Goal: Information Seeking & Learning: Learn about a topic

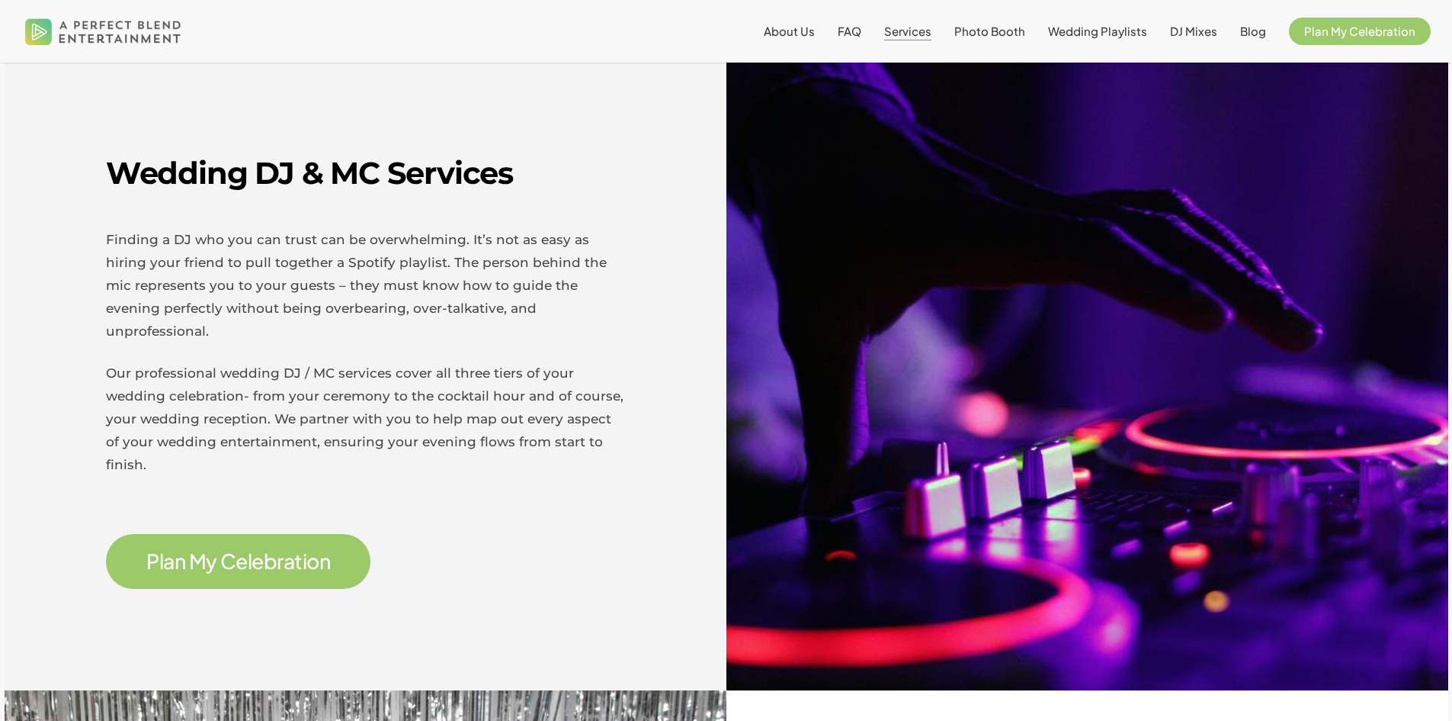
scroll to position [457, 0]
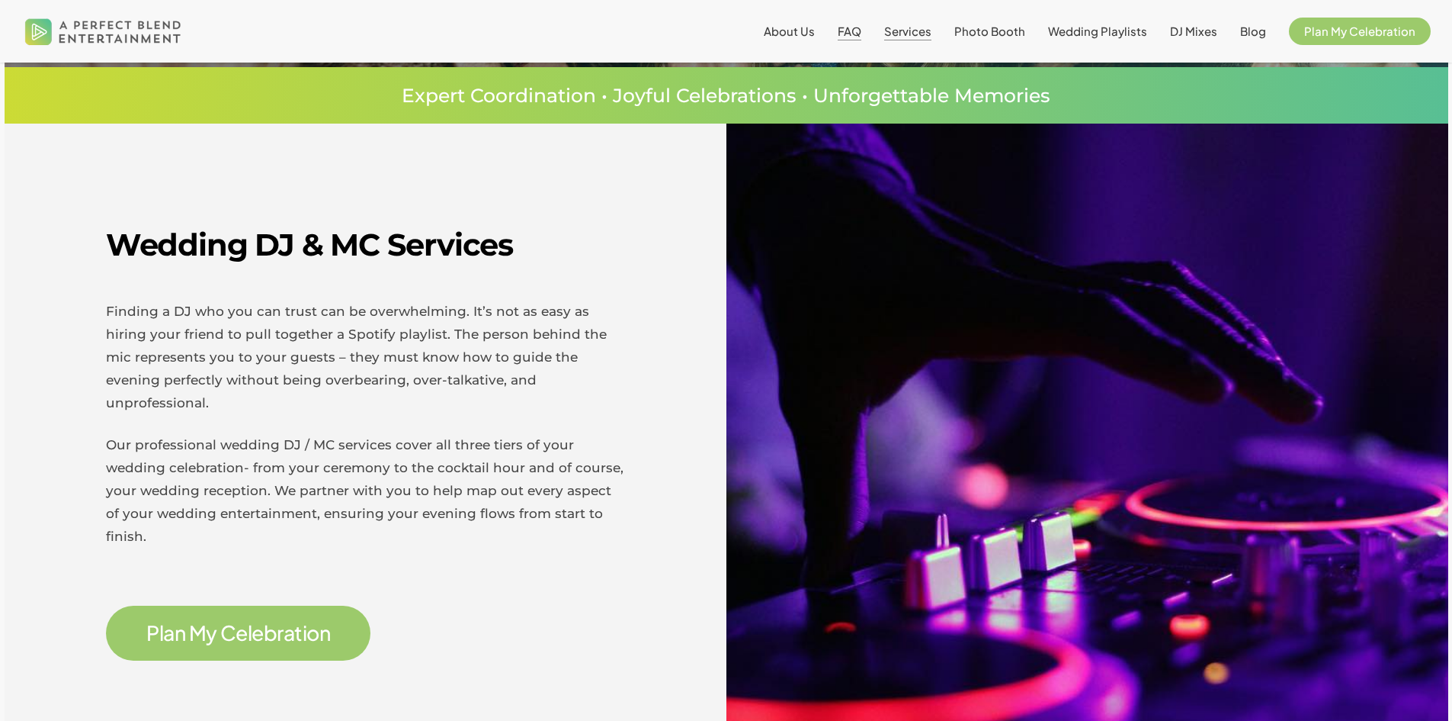
click at [862, 32] on span "FAQ" at bounding box center [850, 31] width 24 height 14
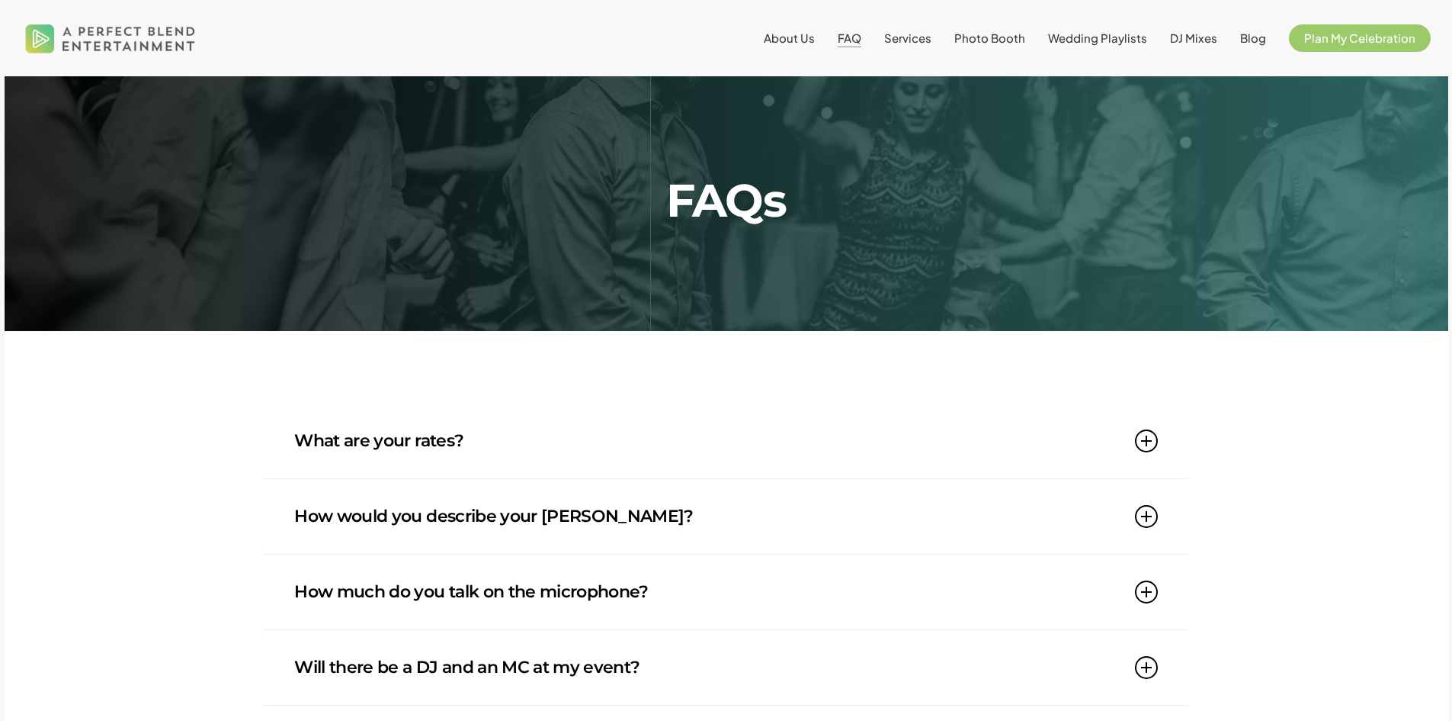
click at [441, 462] on link "What are your rates?" at bounding box center [725, 440] width 863 height 75
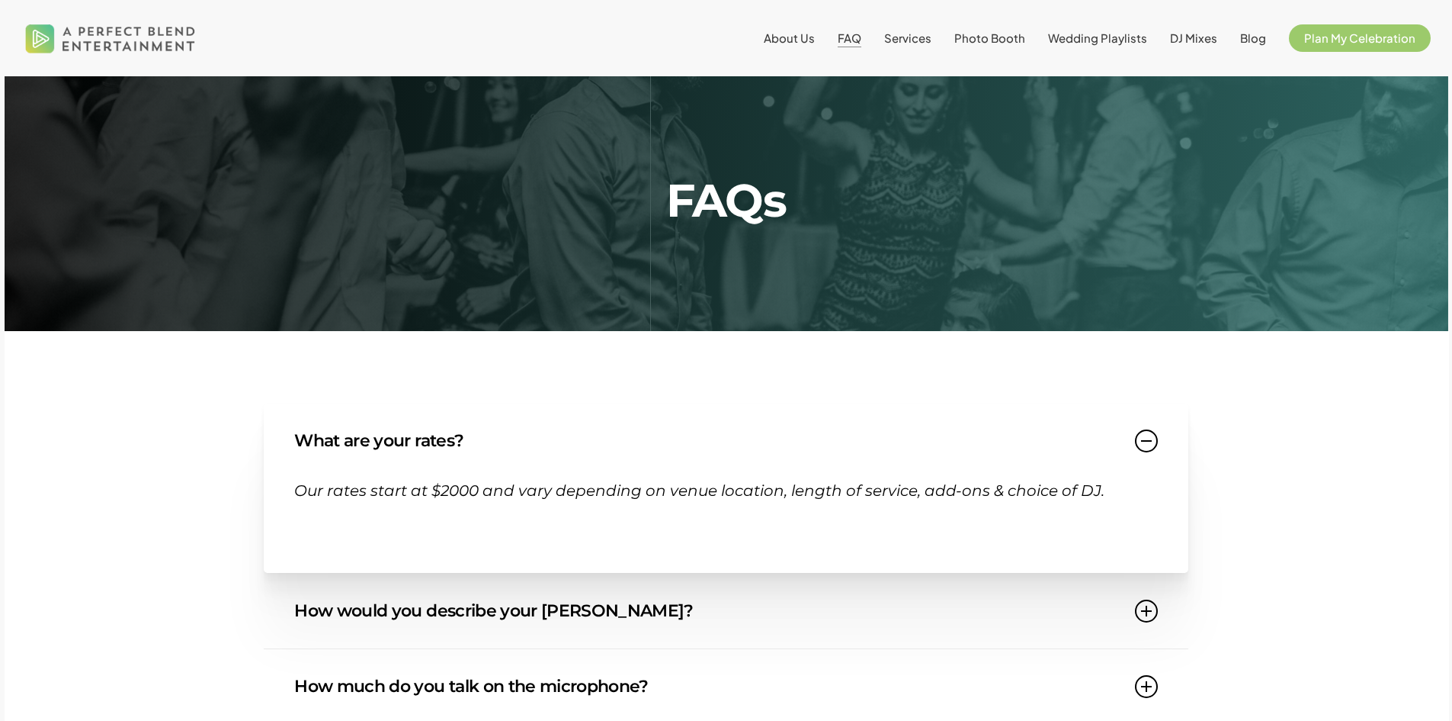
scroll to position [152, 0]
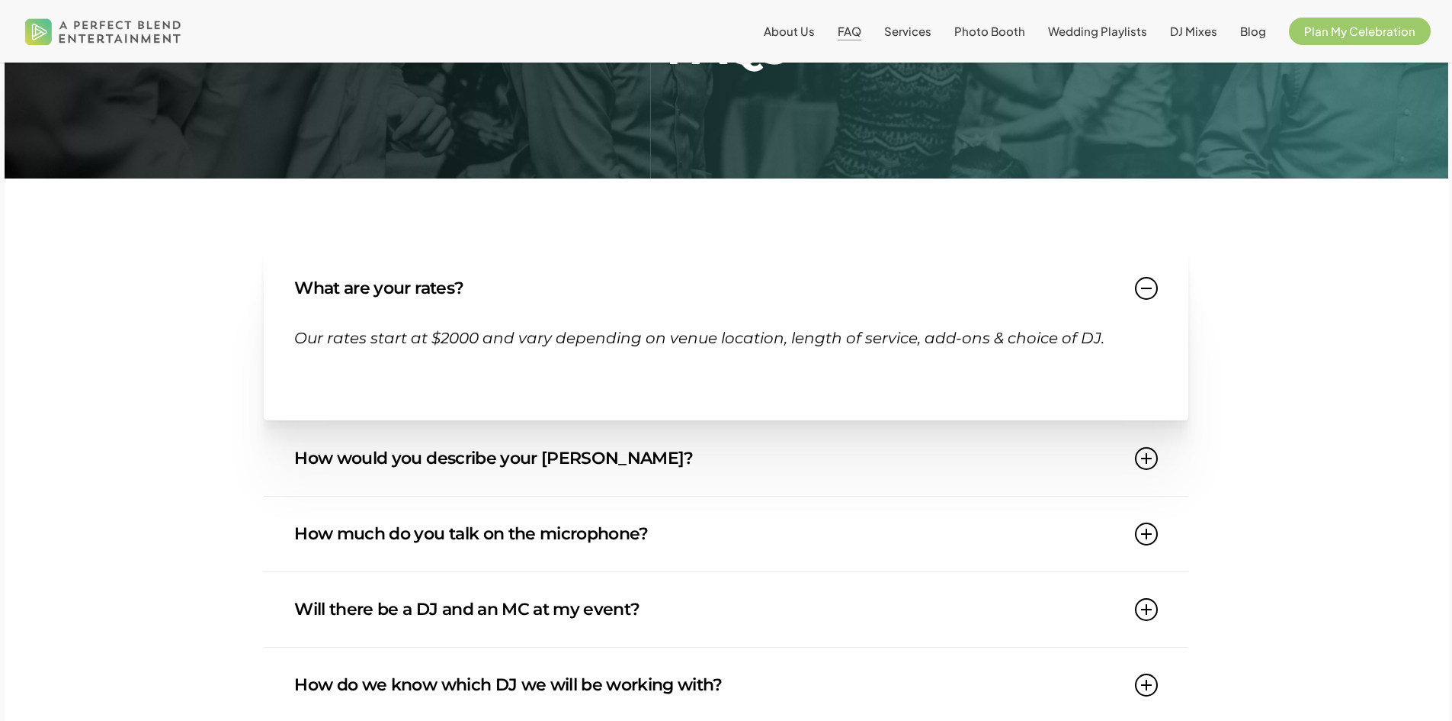
click at [566, 463] on link "How would you describe your DJ style?" at bounding box center [725, 458] width 863 height 75
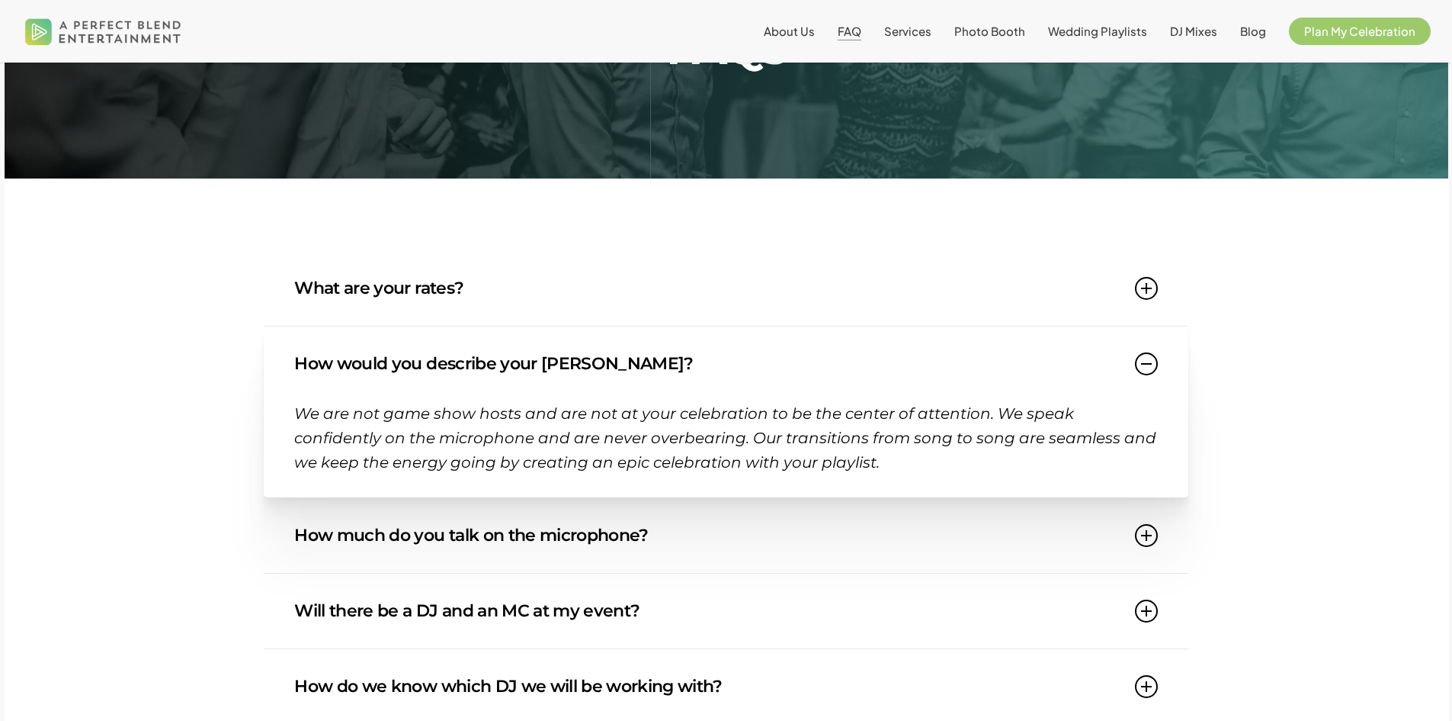
scroll to position [381, 0]
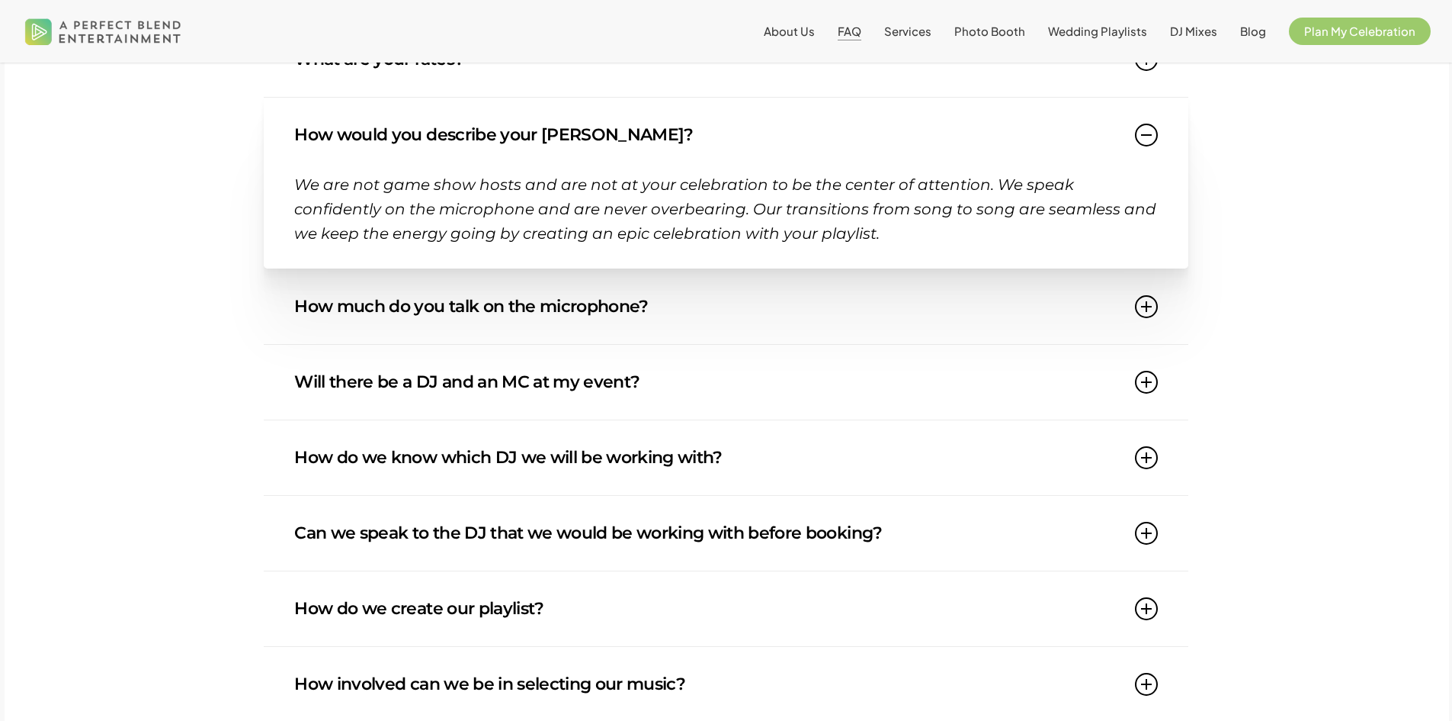
click at [629, 379] on link "Will there be a DJ and an MC at my event?" at bounding box center [725, 382] width 863 height 75
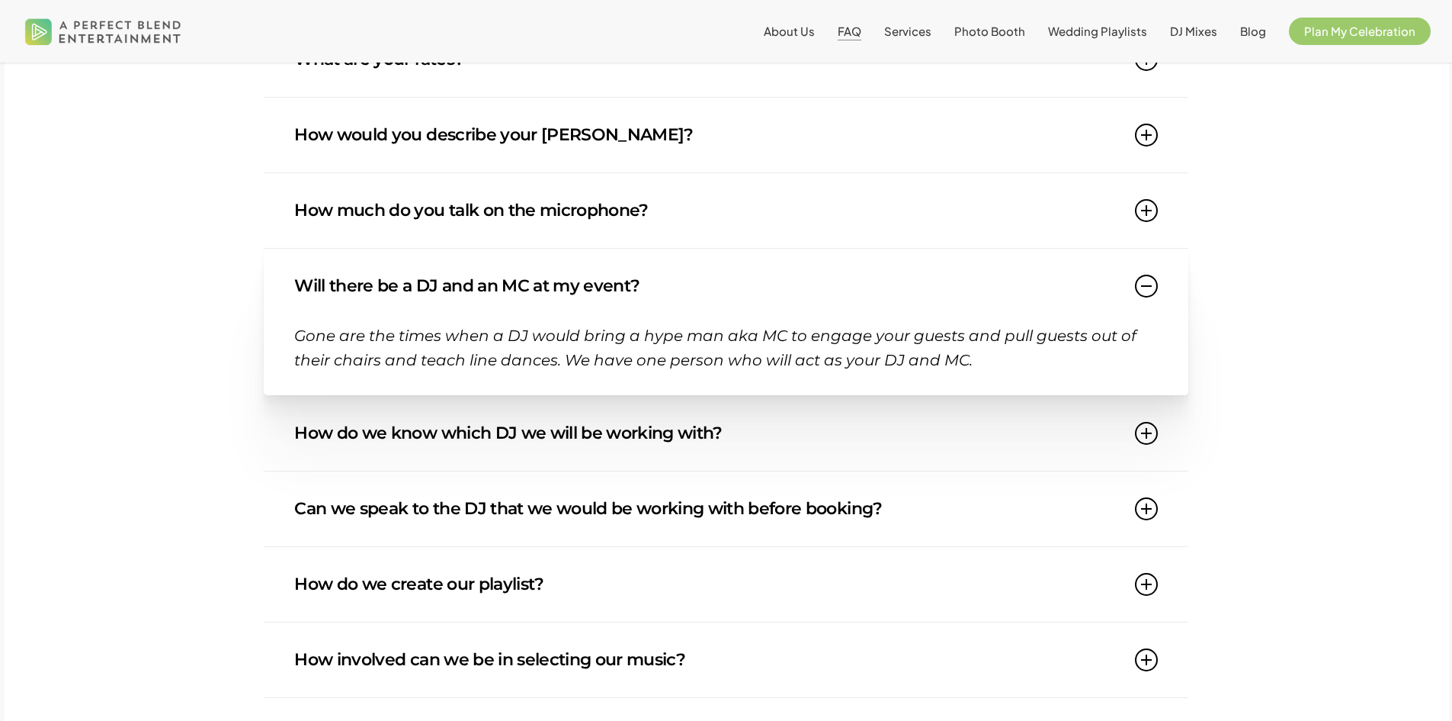
click at [733, 441] on link "How do we know which DJ we will be working with?" at bounding box center [725, 433] width 863 height 75
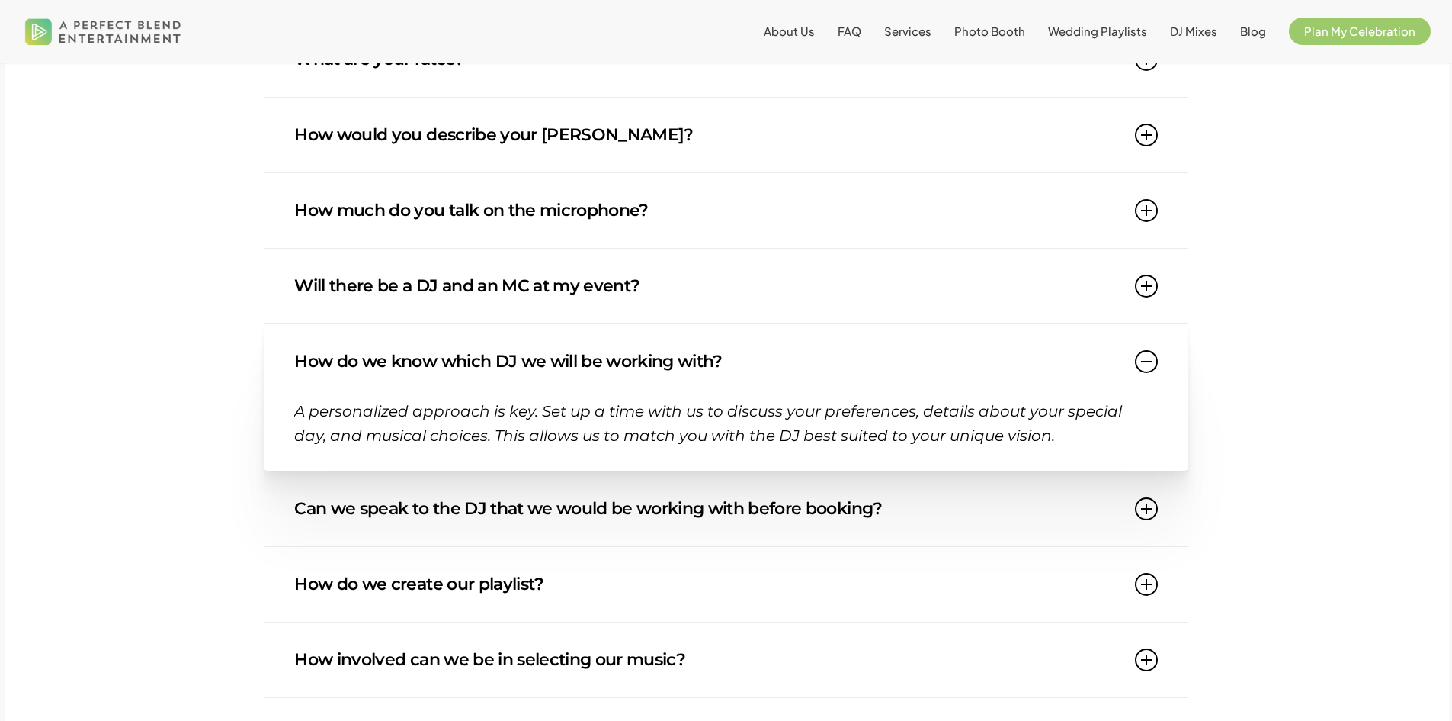
click at [764, 505] on link "Can we speak to the DJ that we would be working with before booking?" at bounding box center [725, 508] width 863 height 75
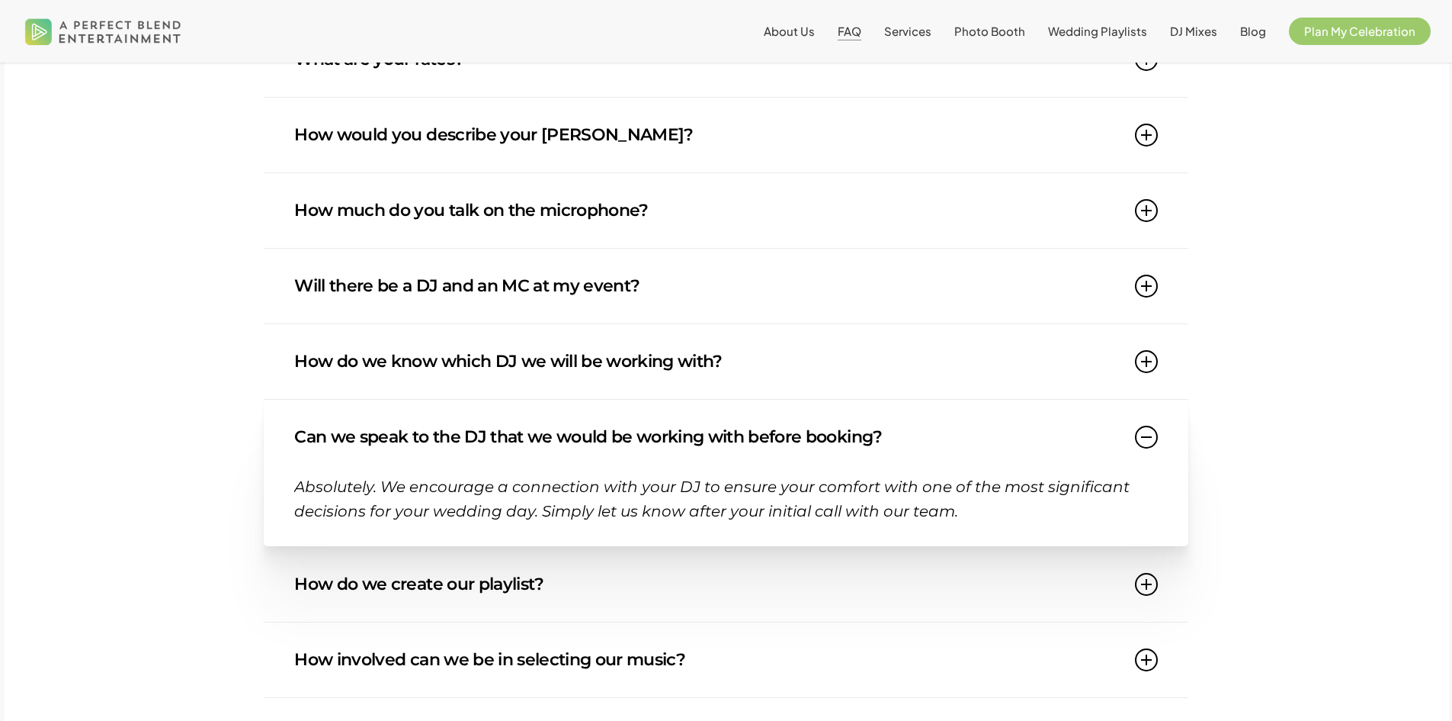
click at [470, 597] on link "How do we create our playlist?" at bounding box center [725, 584] width 863 height 75
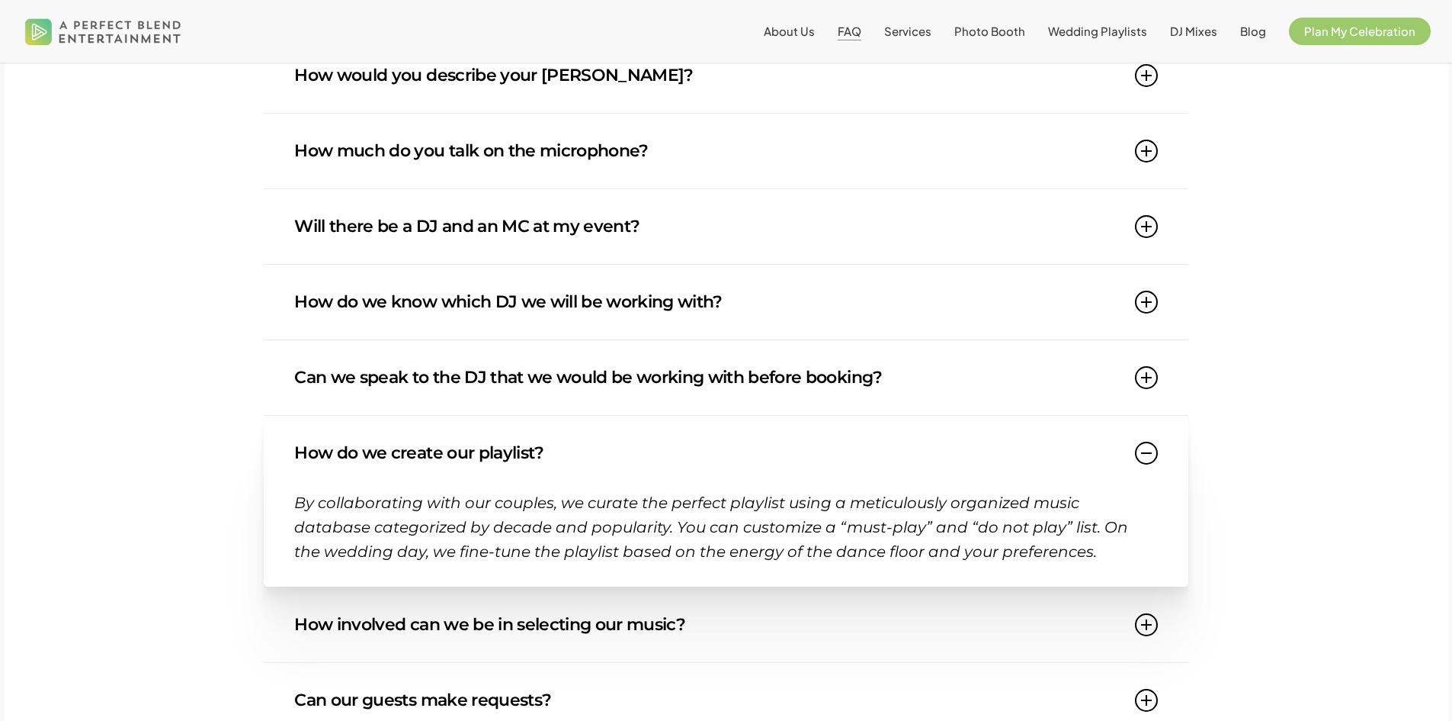
scroll to position [534, 0]
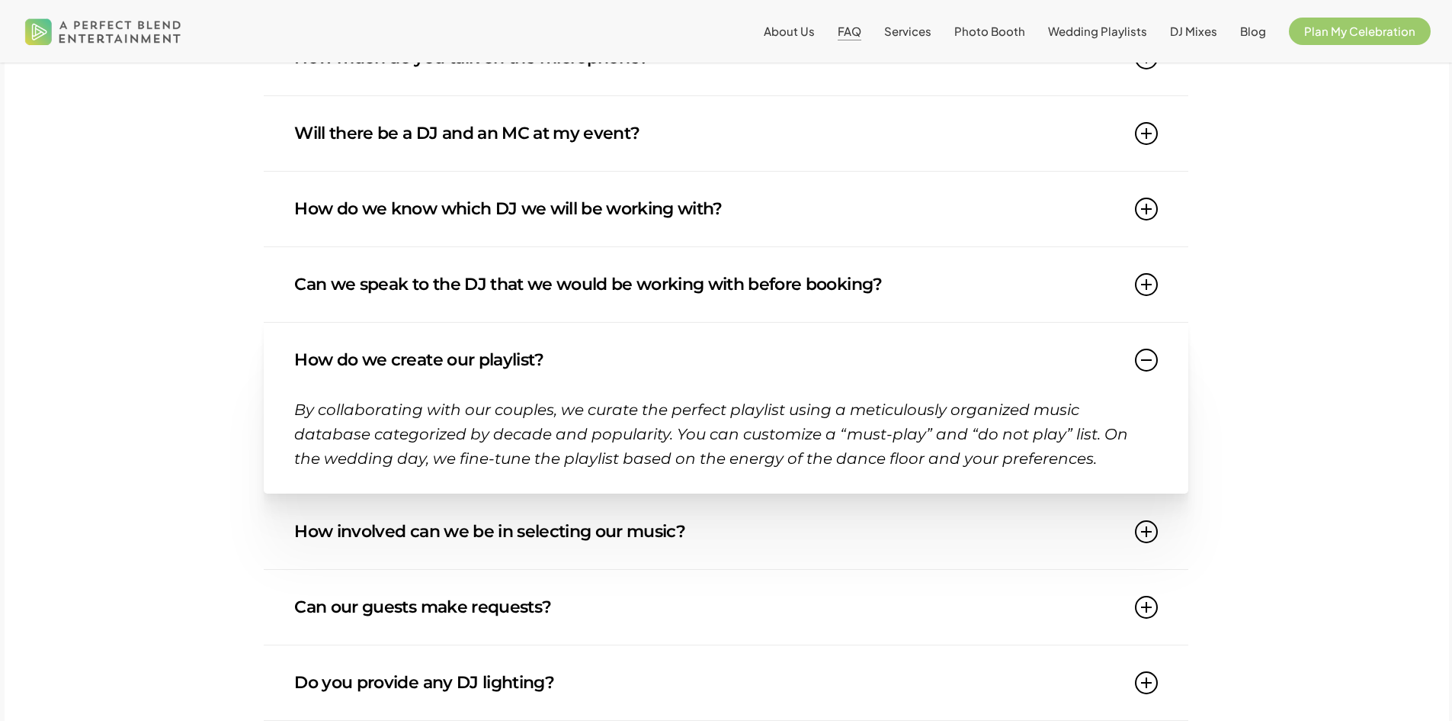
click at [678, 528] on link "How involved can we be in selecting our music?" at bounding box center [725, 531] width 863 height 75
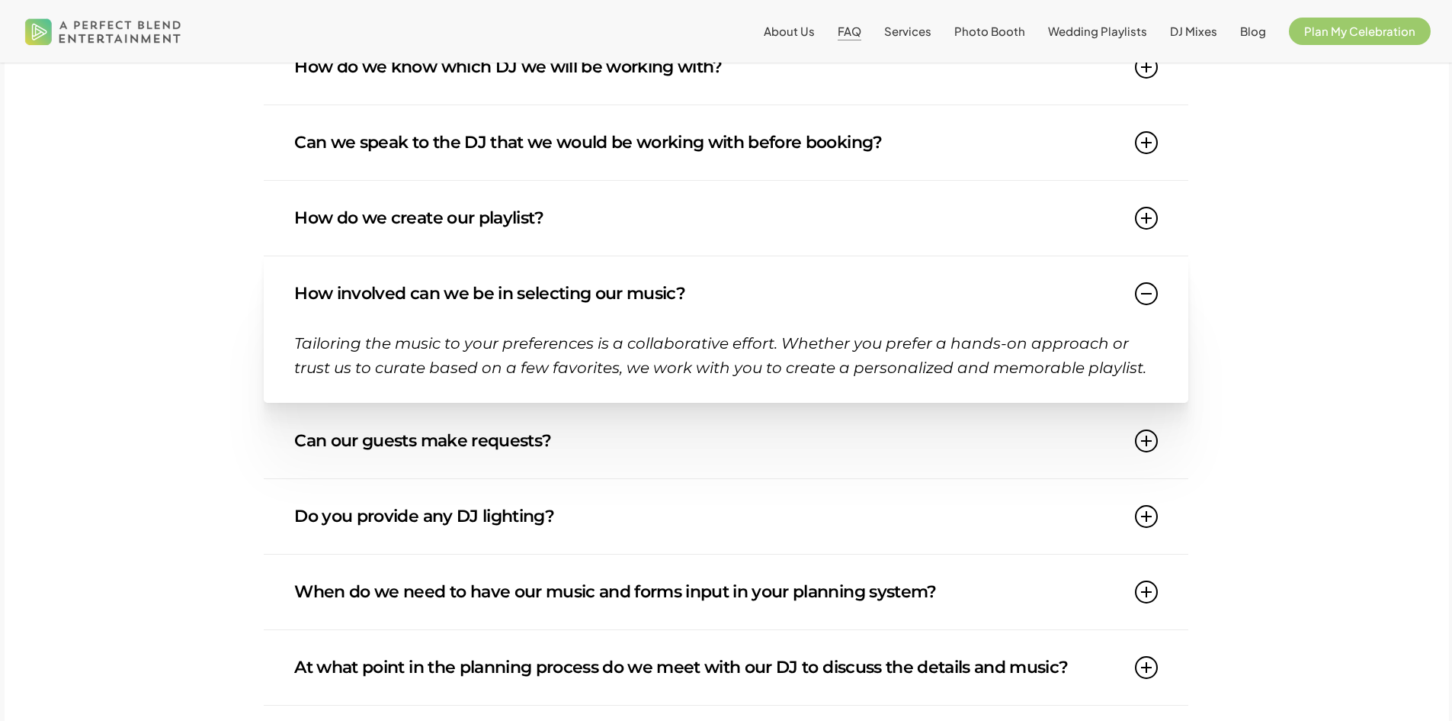
scroll to position [686, 0]
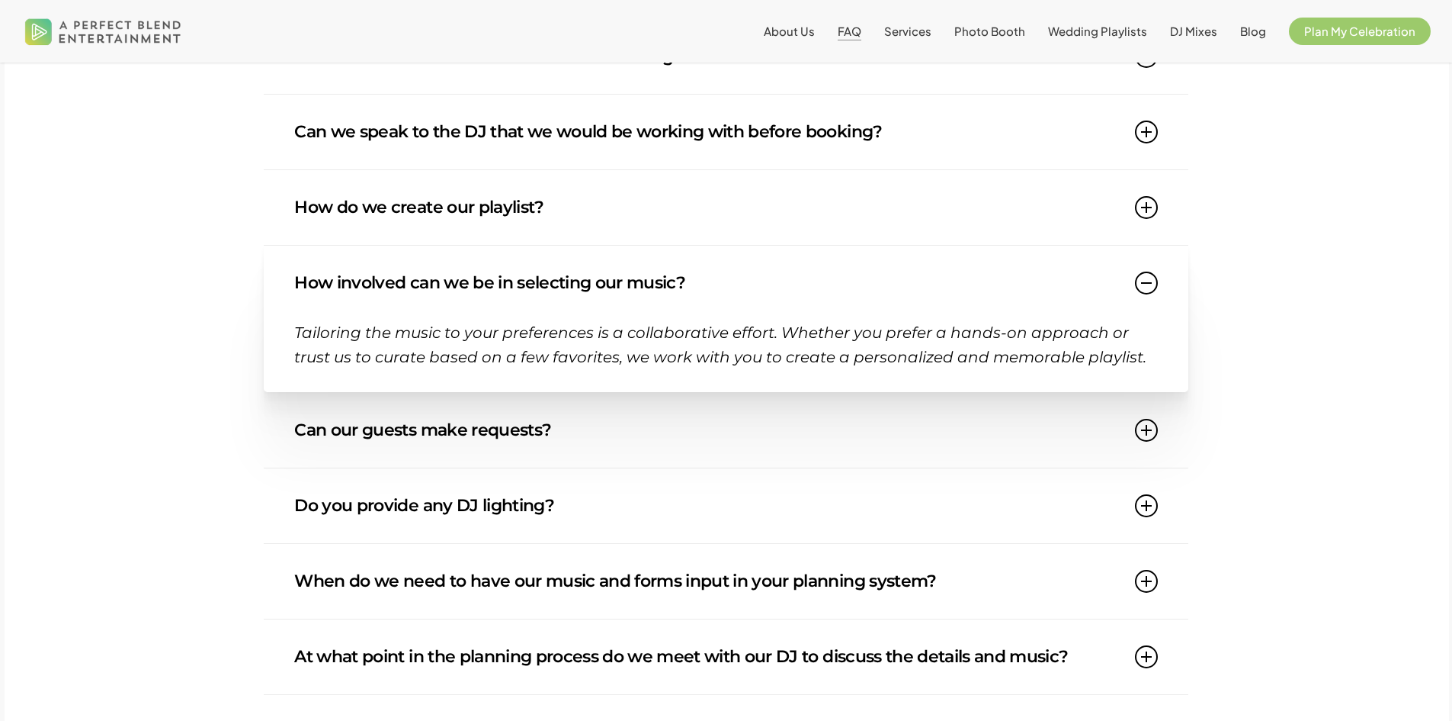
click at [558, 438] on link "Can our guests make requests?" at bounding box center [725, 430] width 863 height 75
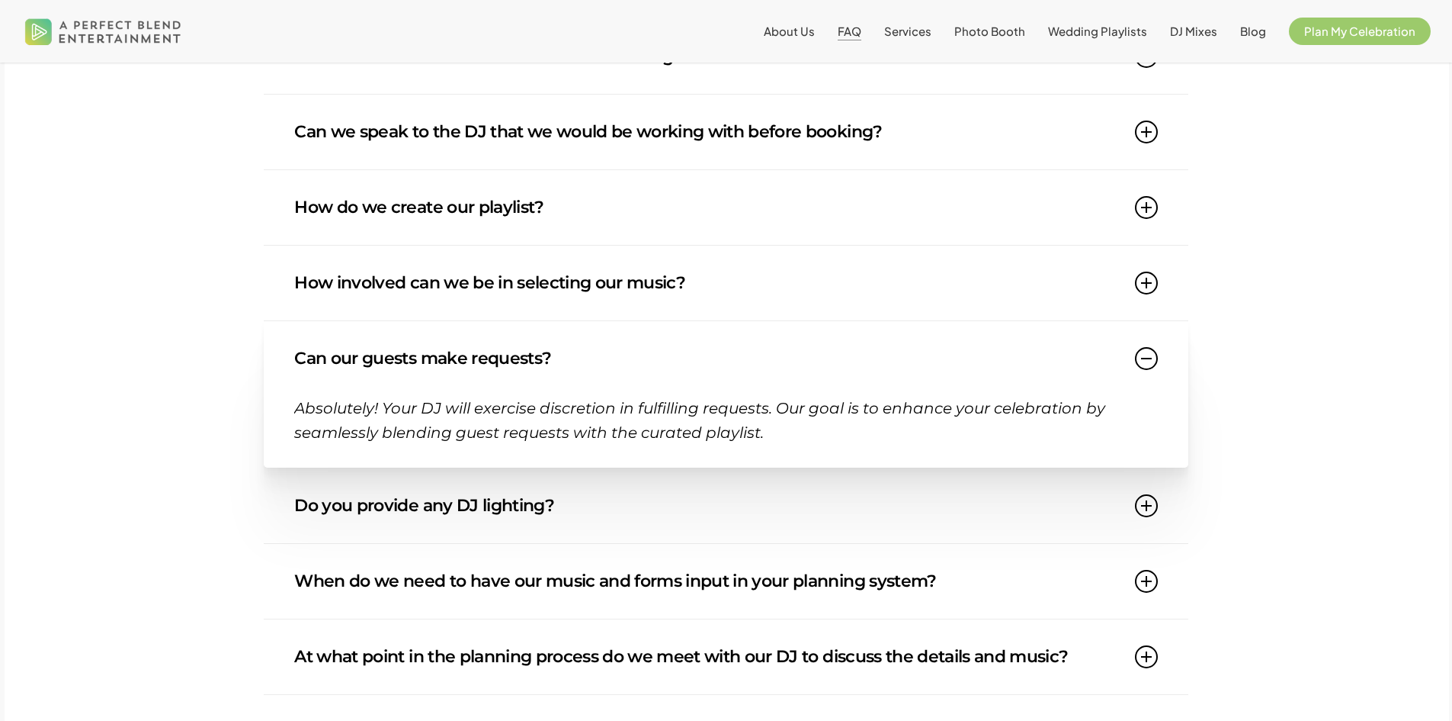
scroll to position [839, 0]
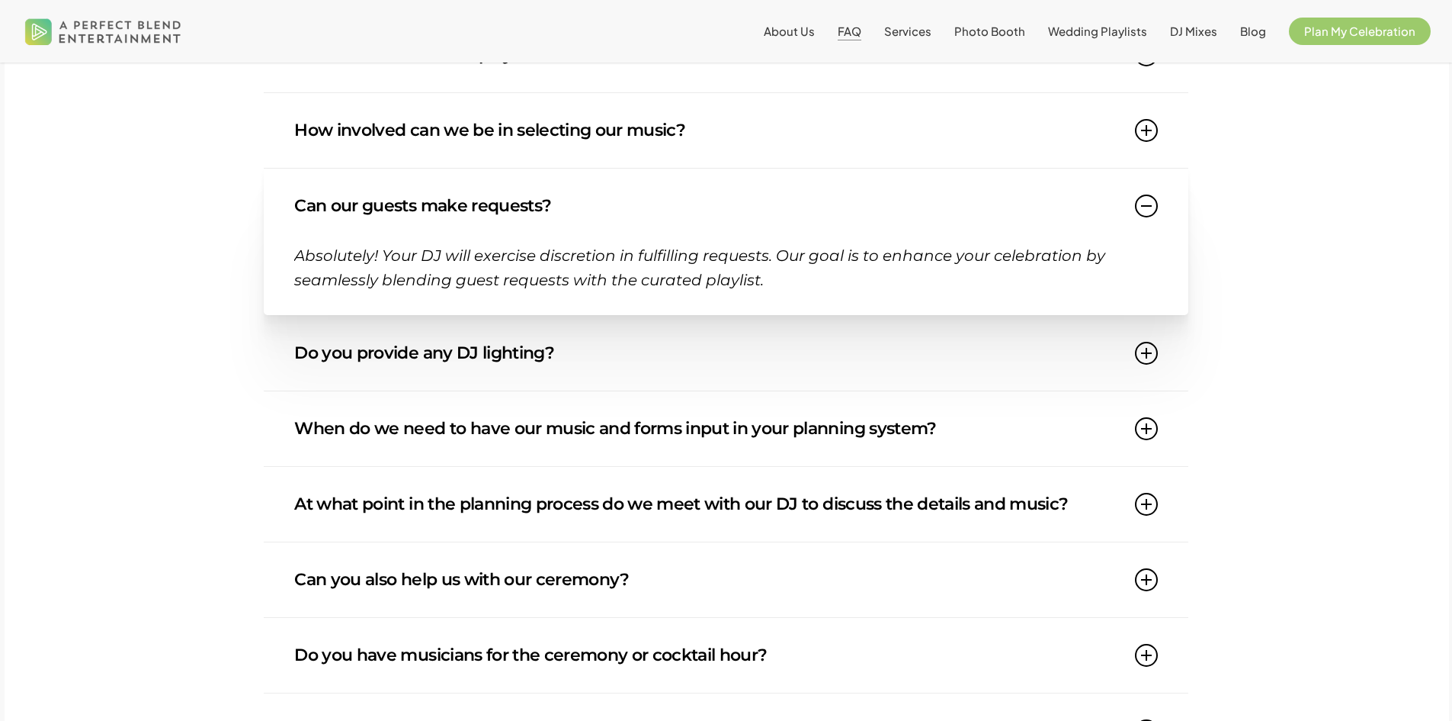
click at [648, 376] on link "Do you provide any DJ lighting?" at bounding box center [725, 353] width 863 height 75
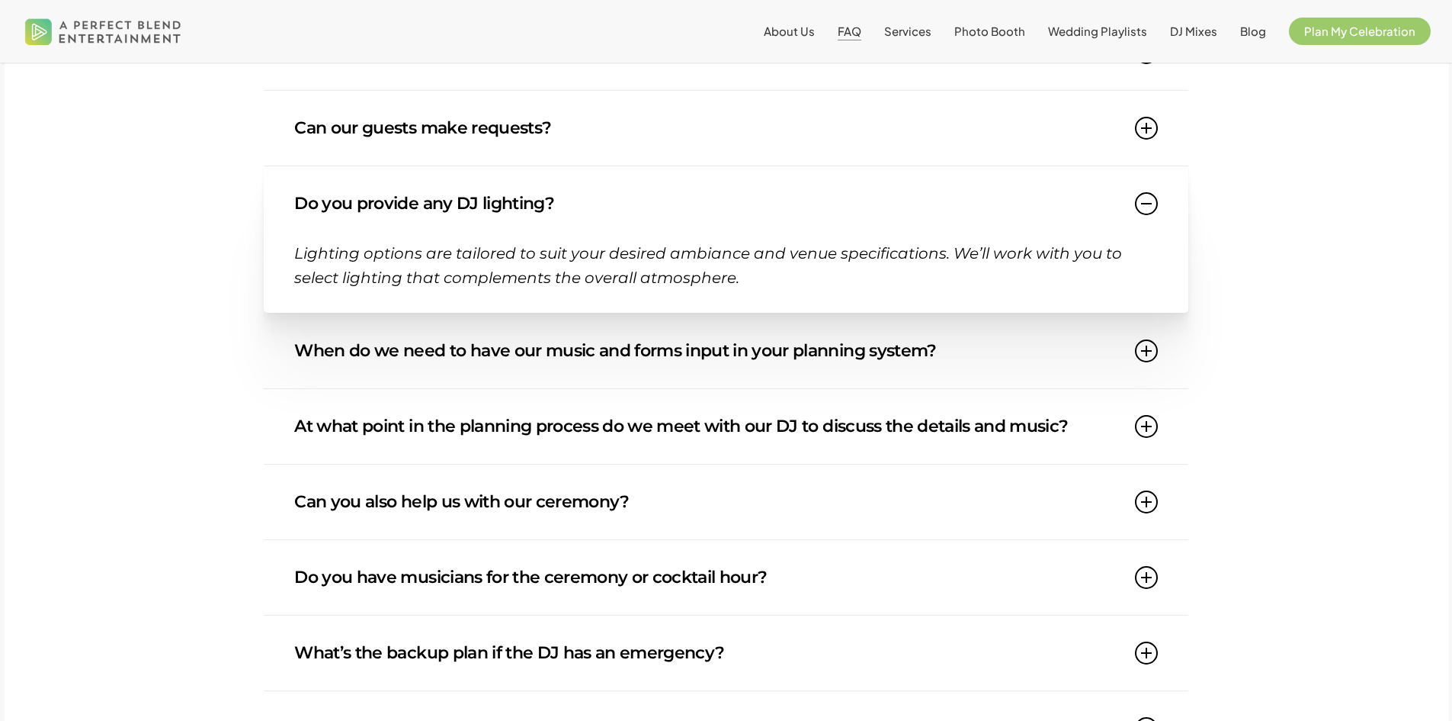
scroll to position [991, 0]
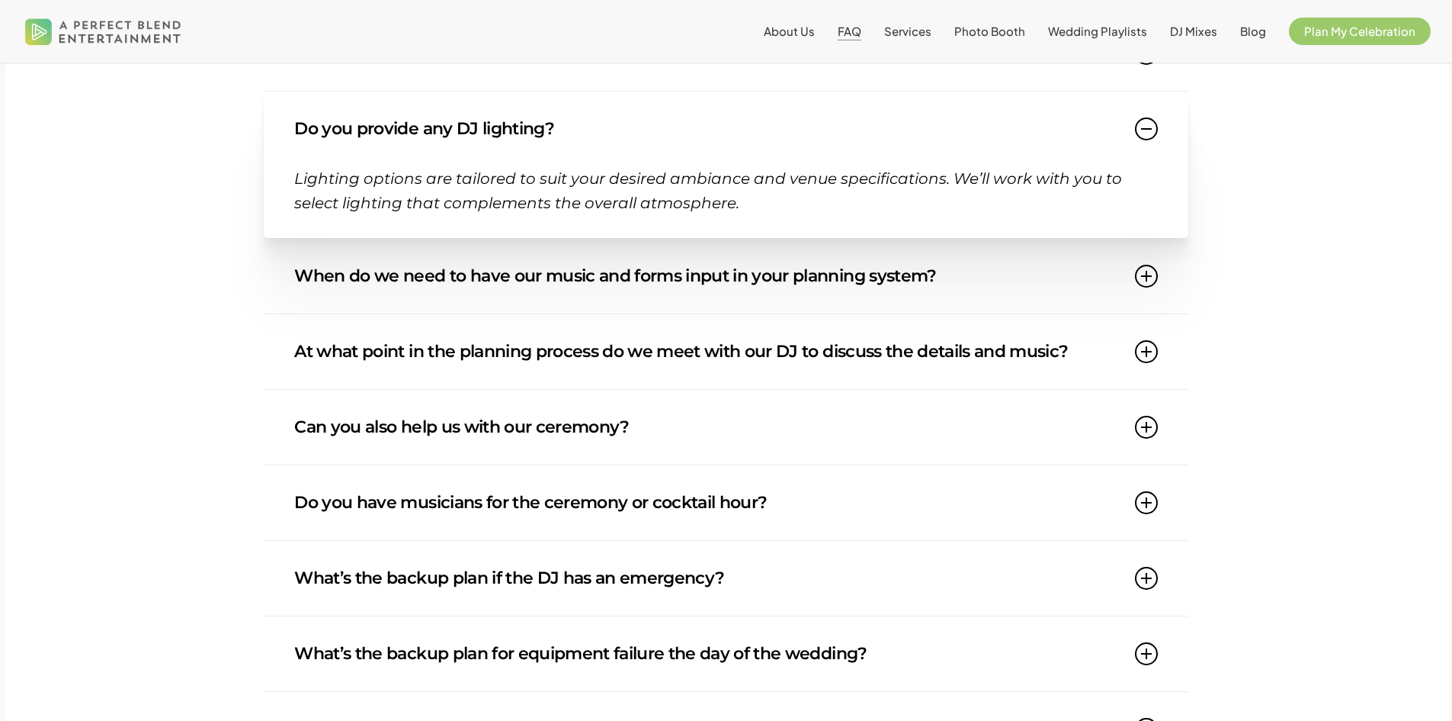
click at [576, 433] on link "Can you also help us with our ceremony?" at bounding box center [725, 427] width 863 height 75
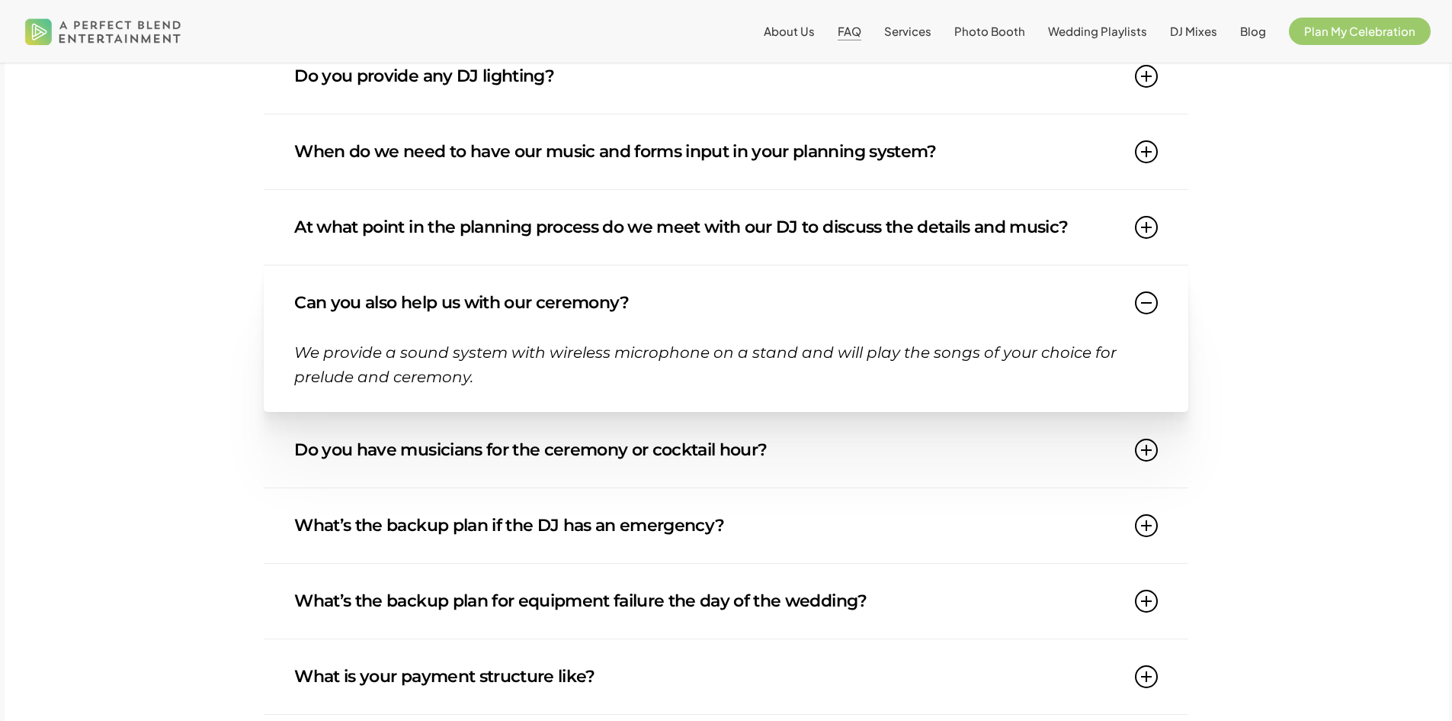
scroll to position [1067, 0]
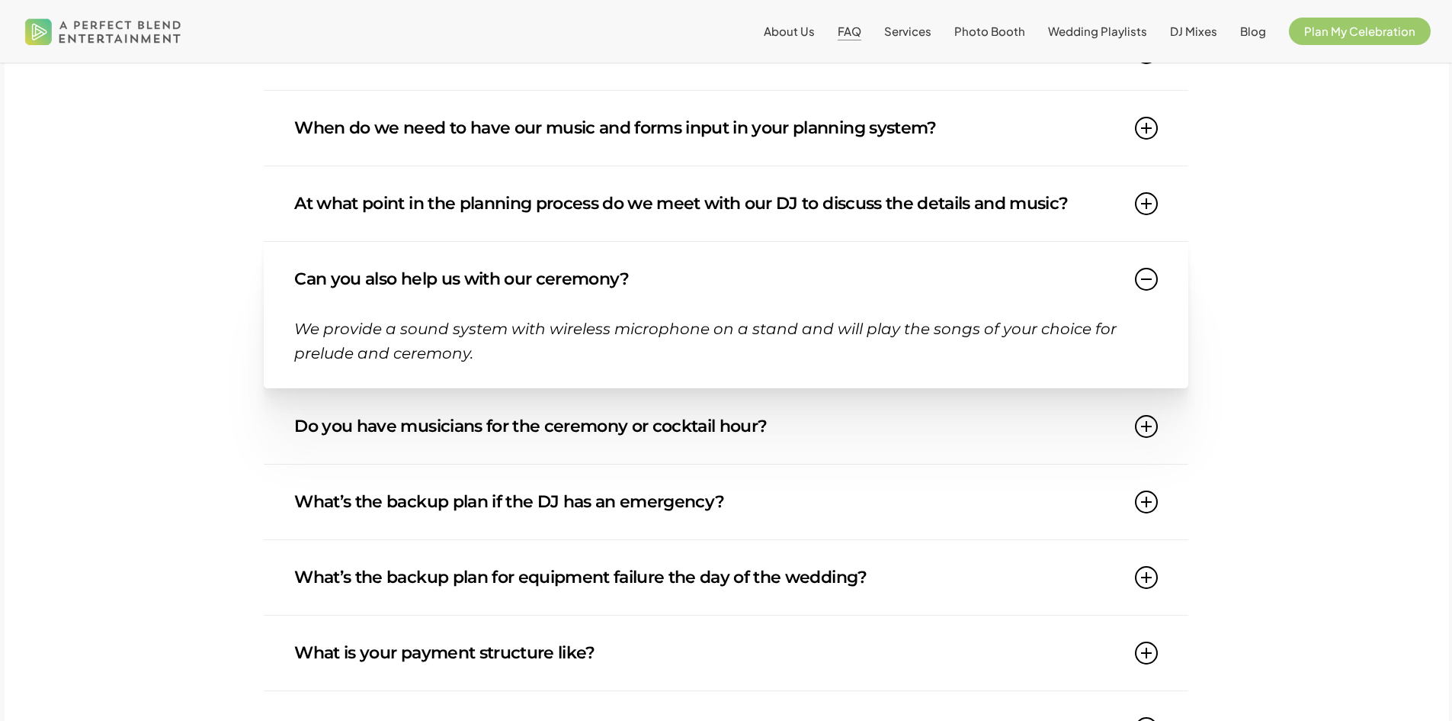
click at [647, 447] on link "Do you have musicians for the ceremony or cocktail hour?" at bounding box center [725, 426] width 863 height 75
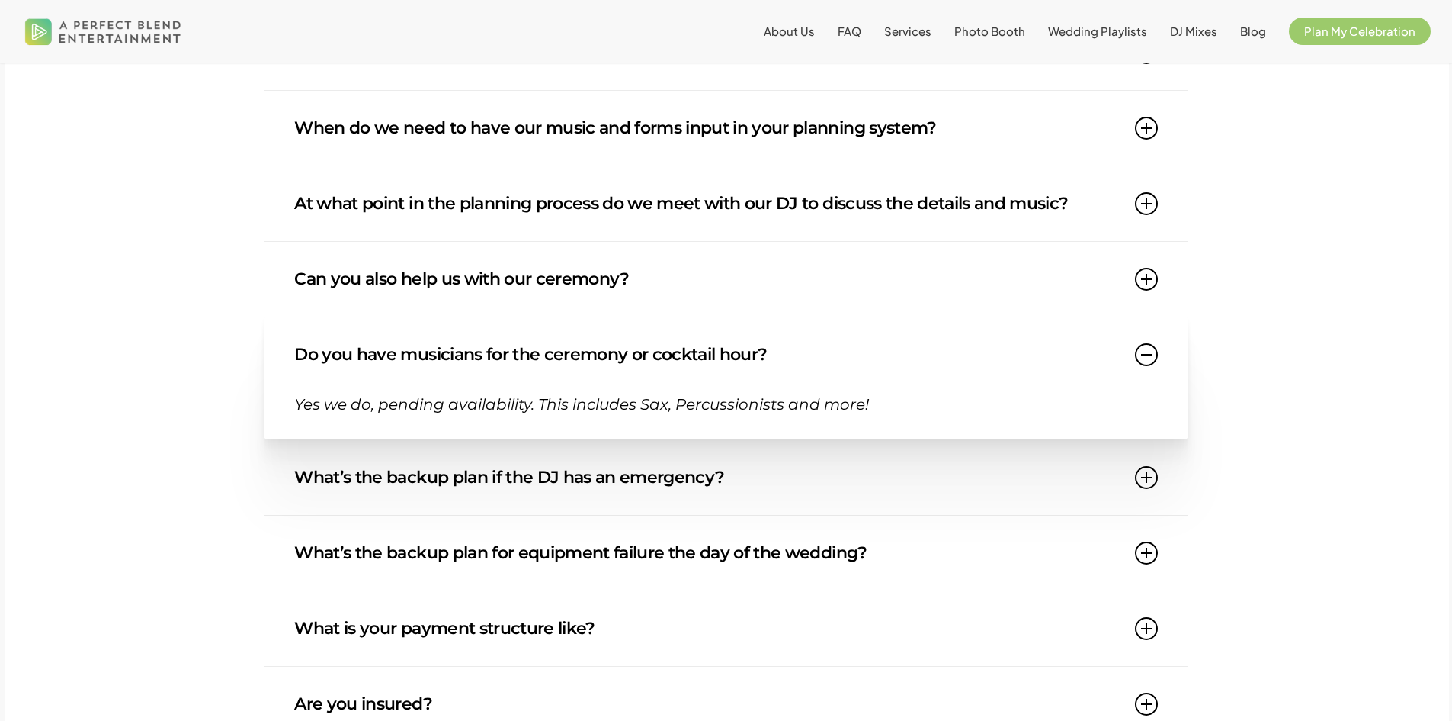
click at [634, 473] on link "What’s the backup plan if the DJ has an emergency?" at bounding box center [725, 477] width 863 height 75
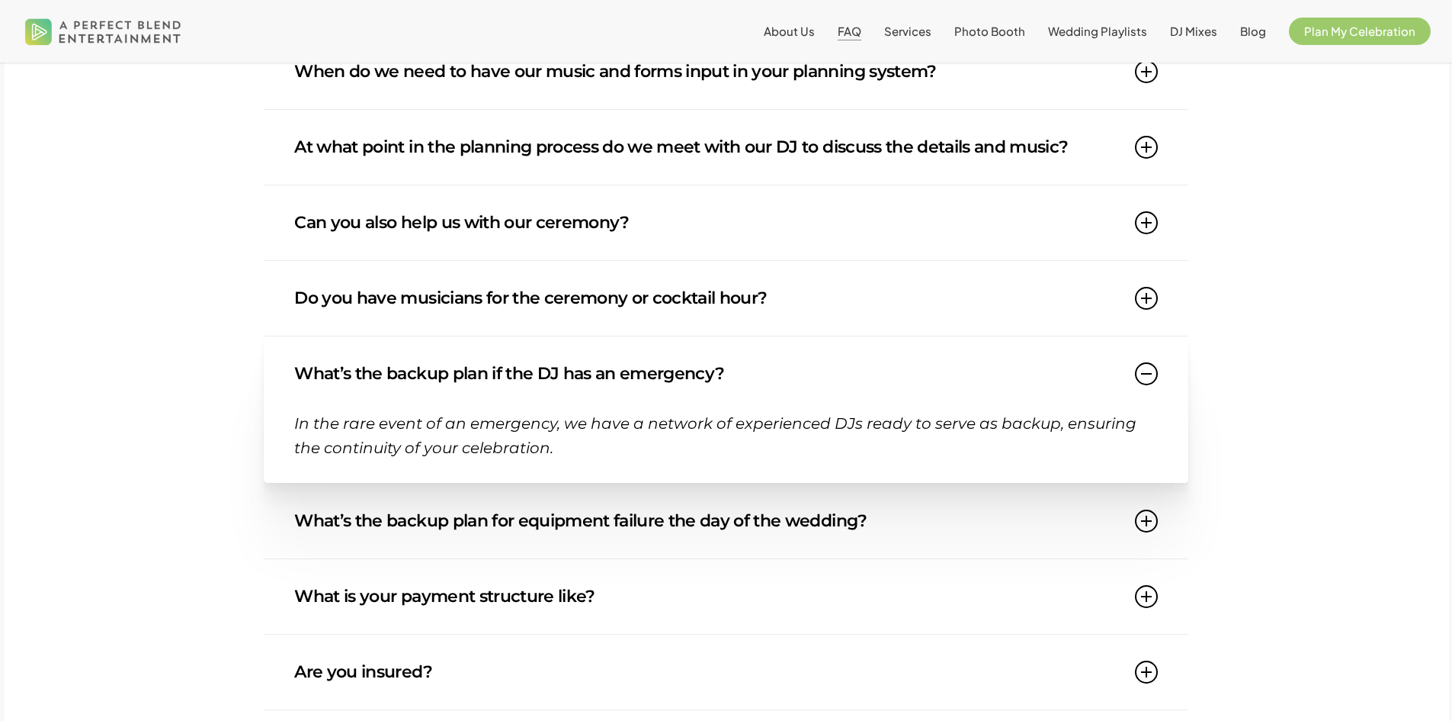
scroll to position [1220, 0]
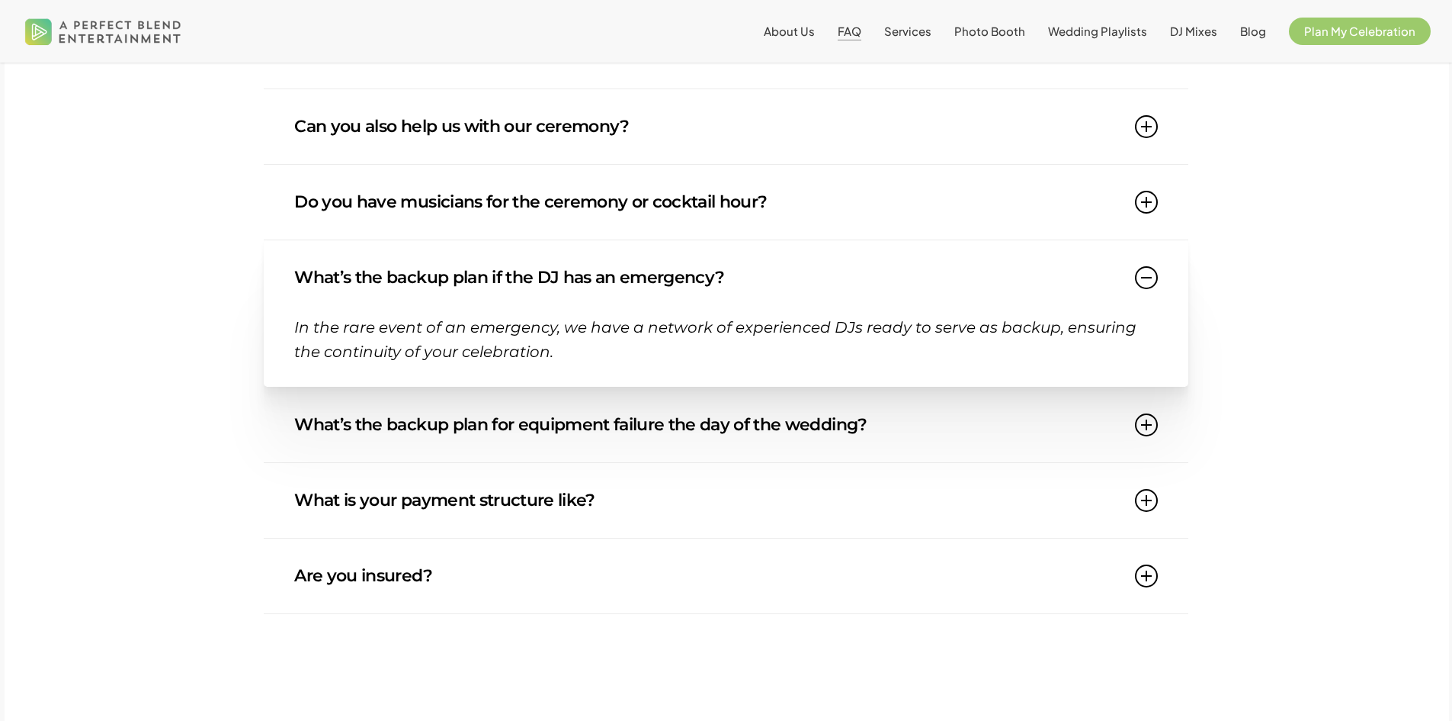
click at [704, 414] on link "What’s the backup plan for equipment failure the day of the wedding?" at bounding box center [725, 424] width 863 height 75
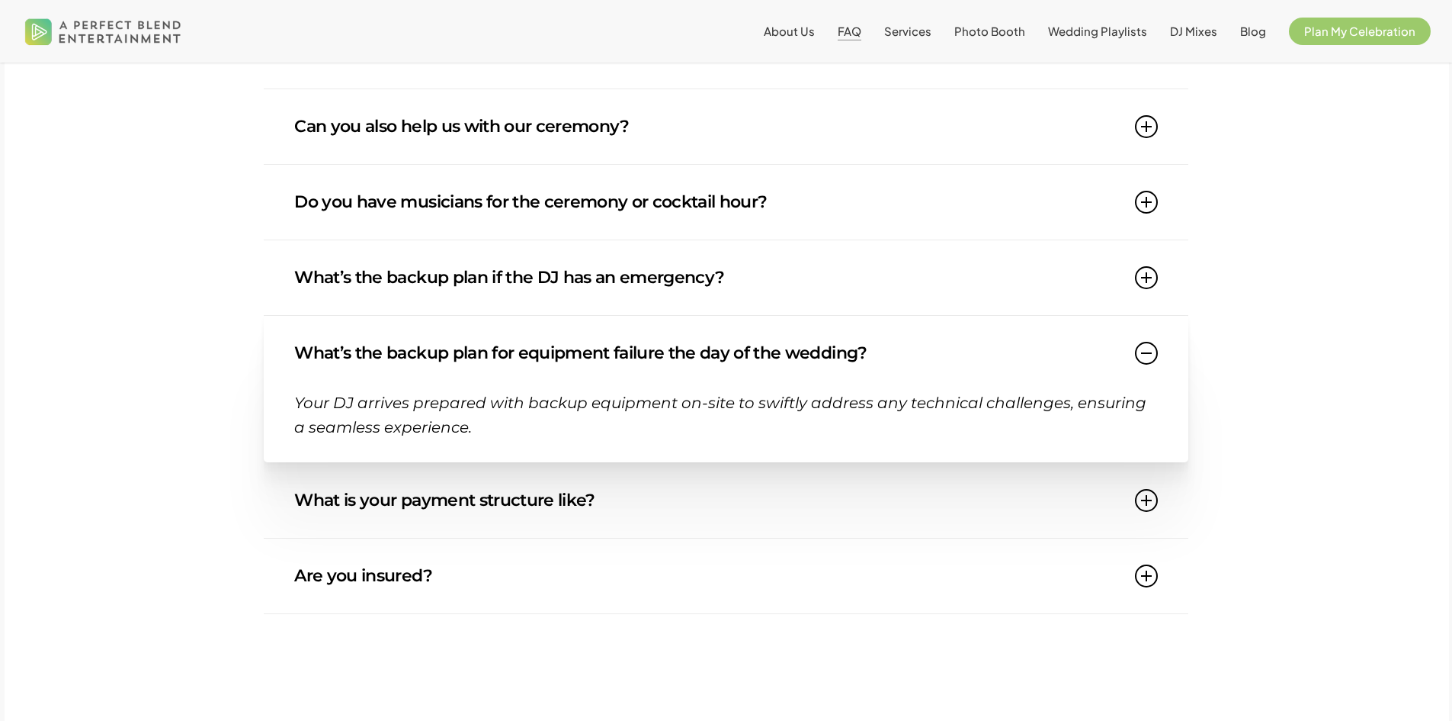
click at [679, 502] on link "What is your payment structure like?" at bounding box center [725, 500] width 863 height 75
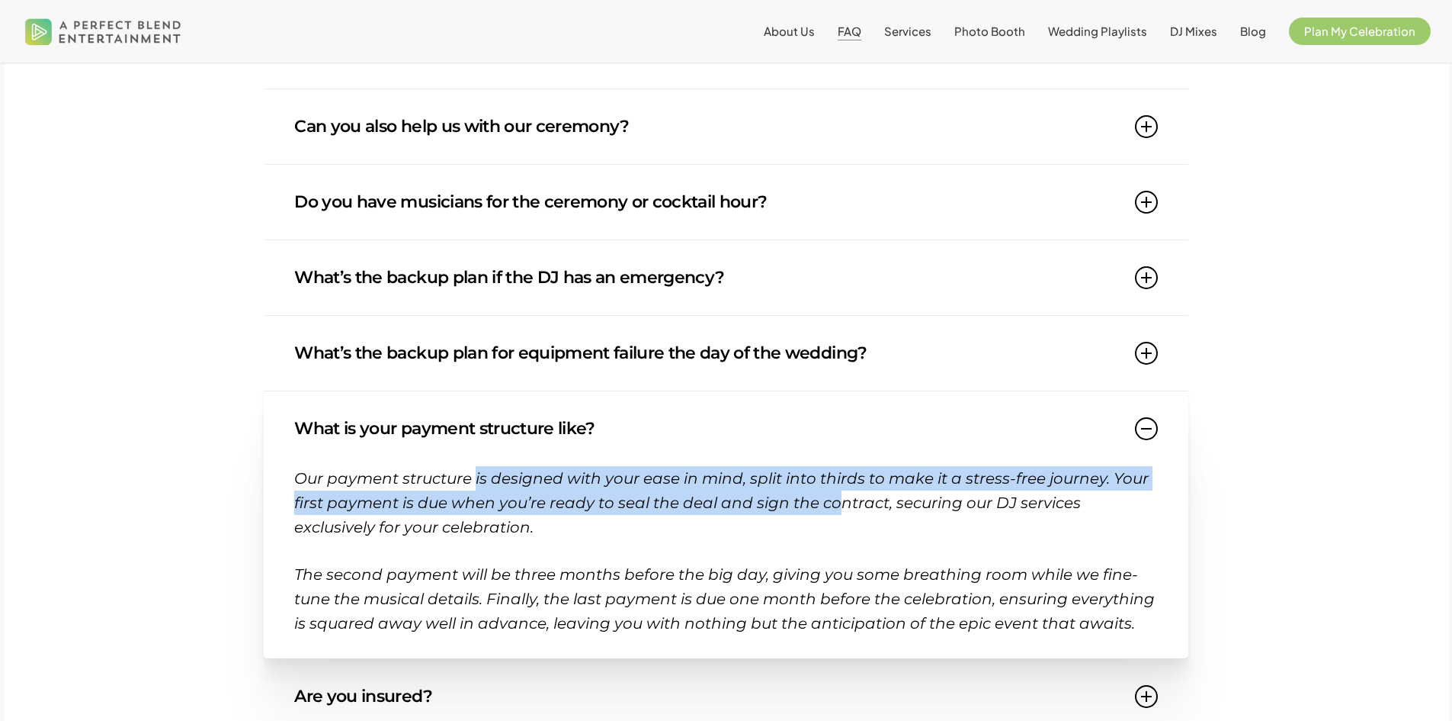
drag, startPoint x: 474, startPoint y: 479, endPoint x: 831, endPoint y: 515, distance: 358.7
click at [831, 515] on p "Our payment structure is designed with your ease in mind, split into thirds to …" at bounding box center [725, 514] width 863 height 96
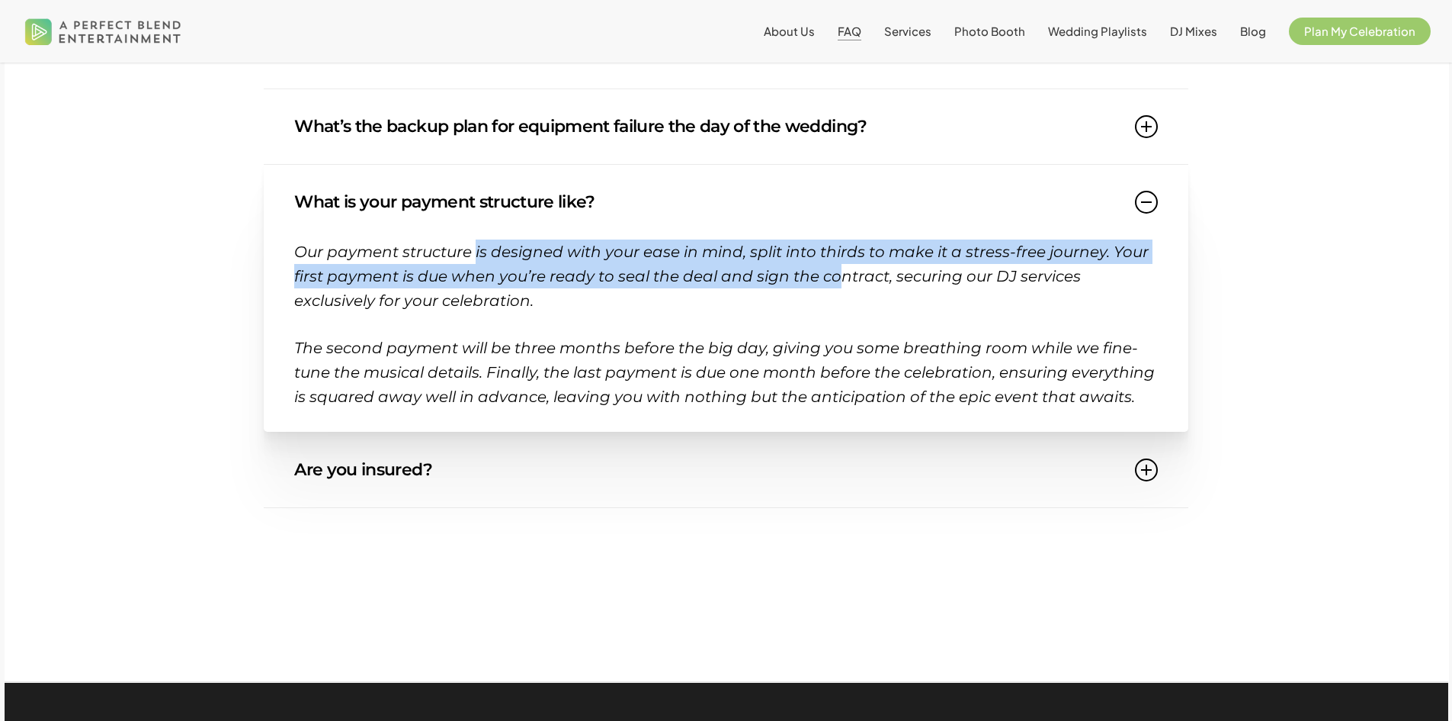
scroll to position [1449, 0]
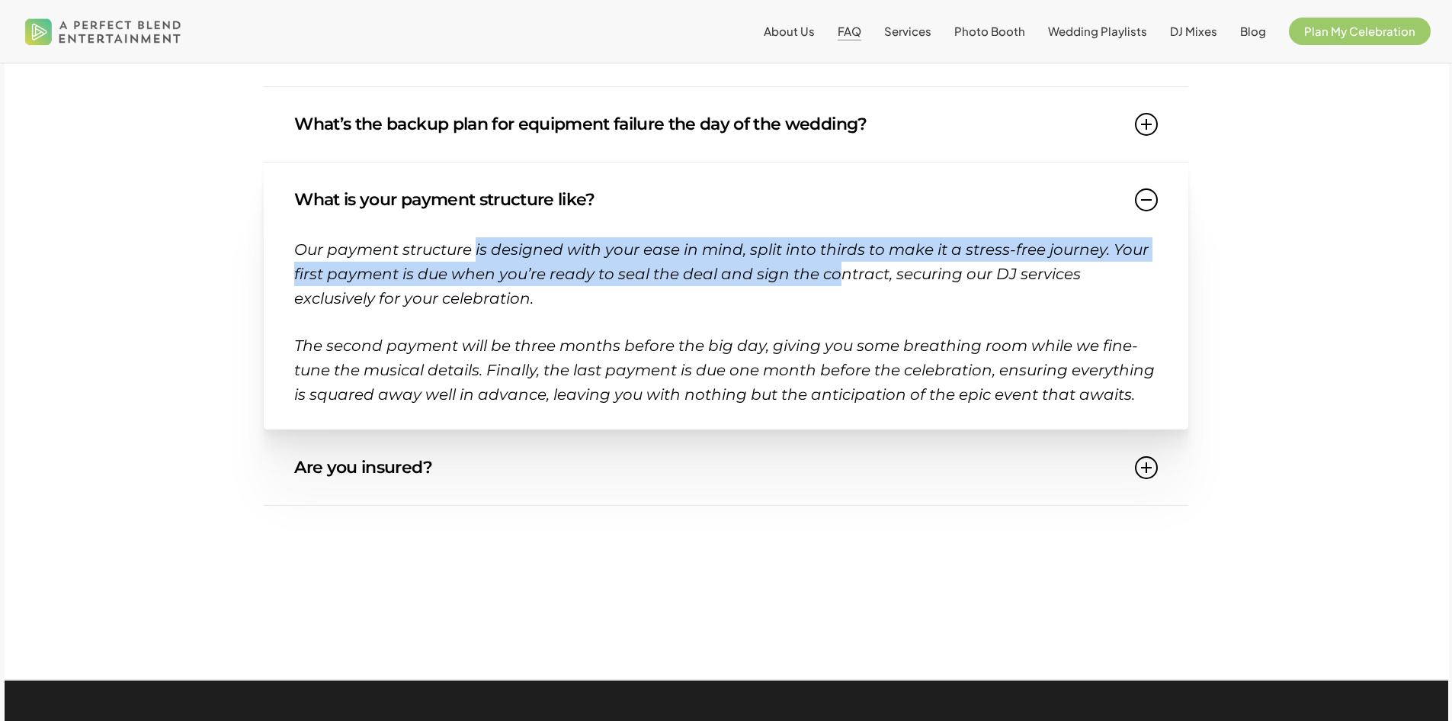
click at [536, 465] on link "Are you insured?" at bounding box center [725, 467] width 863 height 75
